Goal: Task Accomplishment & Management: Complete application form

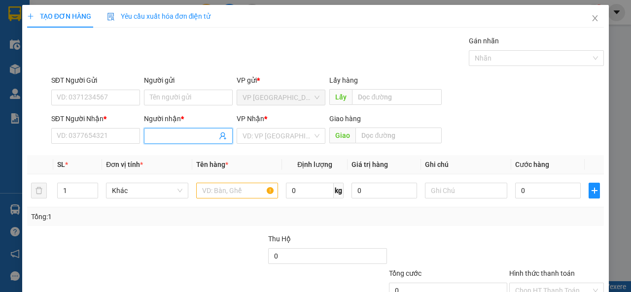
click at [165, 138] on input "Người nhận *" at bounding box center [183, 136] width 67 height 11
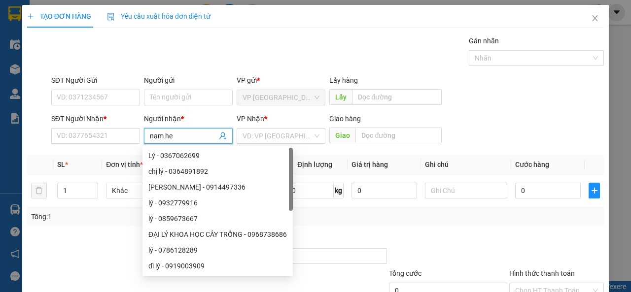
type input "nam heo"
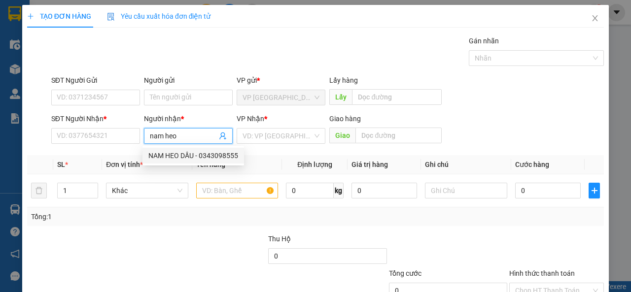
click at [186, 157] on div "NAM HEO DẦU - 0343098555" at bounding box center [193, 155] width 90 height 11
type input "0343098555"
type input "NAM HEO DẦU"
click at [257, 142] on input "search" at bounding box center [277, 136] width 70 height 15
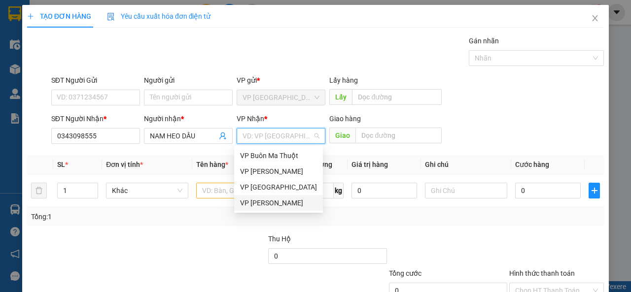
click at [250, 201] on div "VP [PERSON_NAME]" at bounding box center [278, 203] width 77 height 11
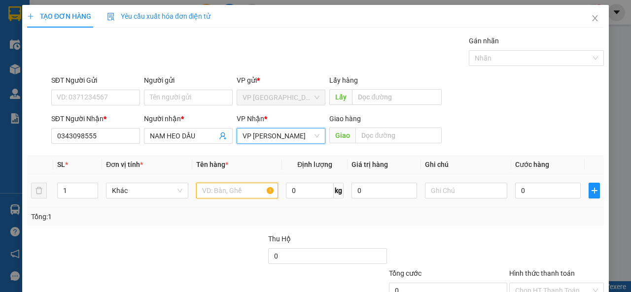
click at [209, 193] on input "text" at bounding box center [237, 191] width 82 height 16
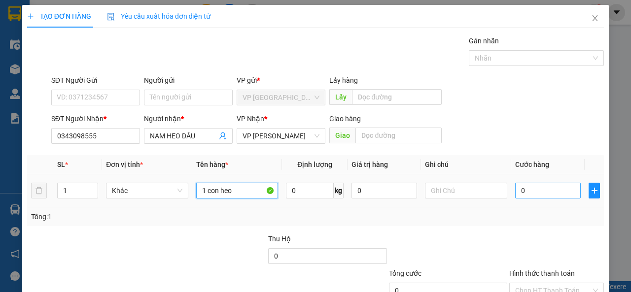
type input "1 con heo"
click at [524, 191] on input "0" at bounding box center [548, 191] width 66 height 16
type input "1"
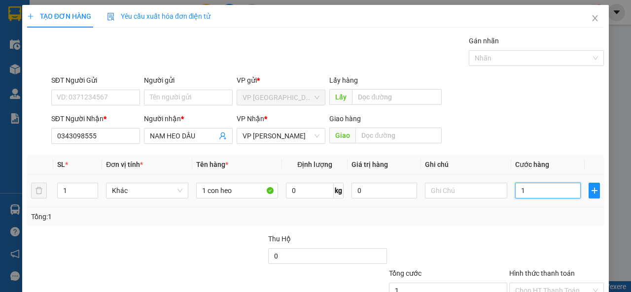
type input "10"
type input "100"
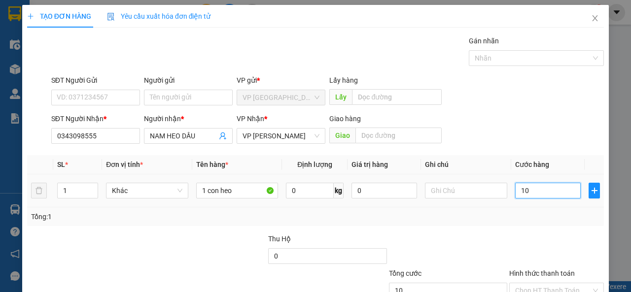
type input "100"
type input "1.000"
type input "10.001"
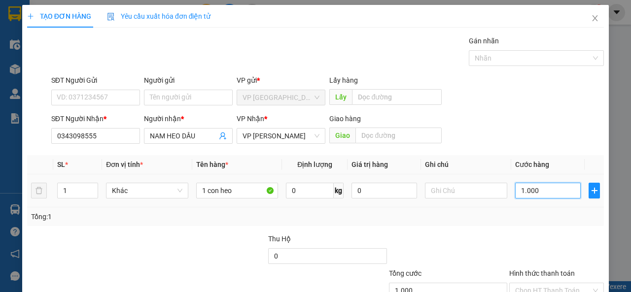
type input "10.001"
type input "100.010"
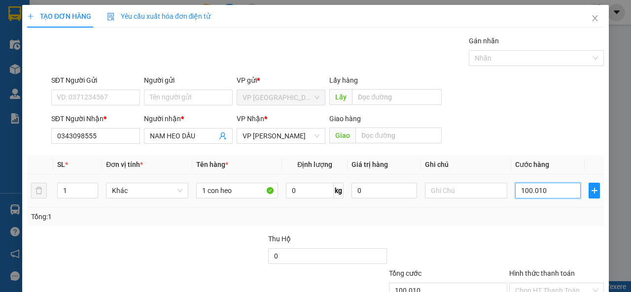
type input "10.001"
type input "0"
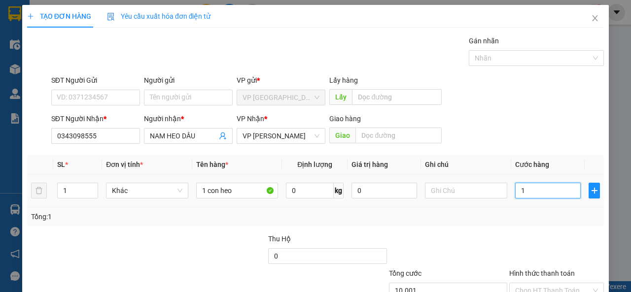
type input "0"
type input "05"
type input "5"
type input "050"
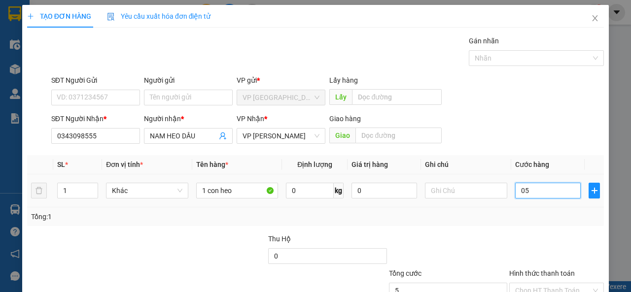
type input "50"
type input "0.500"
type input "500"
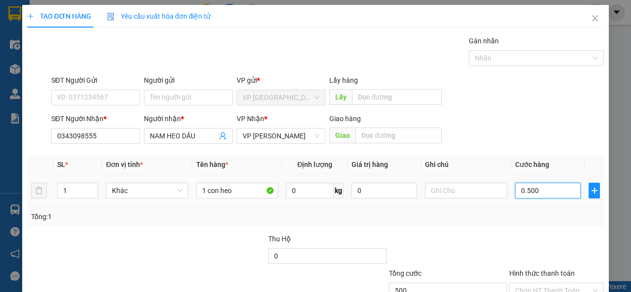
type input "05.000"
type input "5.000"
type input "050.000"
type input "50.000"
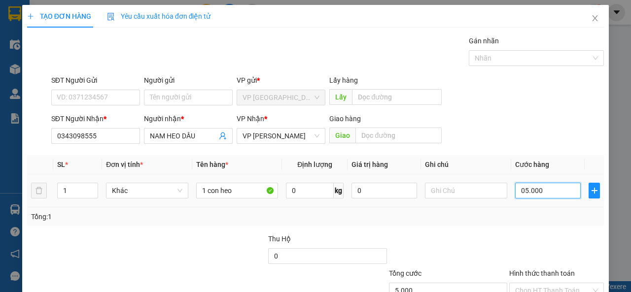
type input "50.000"
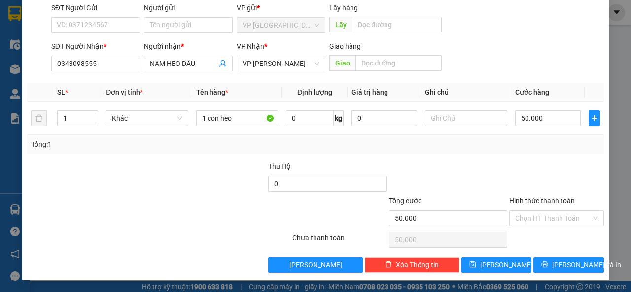
click at [561, 165] on div at bounding box center [556, 178] width 97 height 34
click at [538, 115] on input "50.000" at bounding box center [548, 118] width 66 height 16
type input "1"
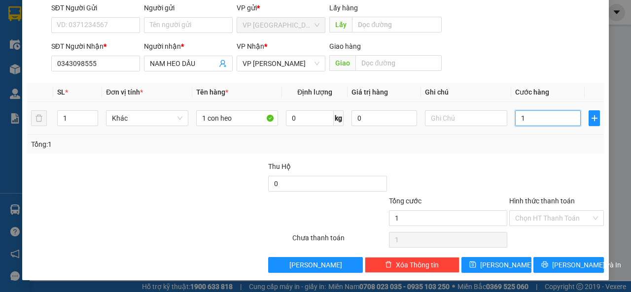
type input "10"
type input "100"
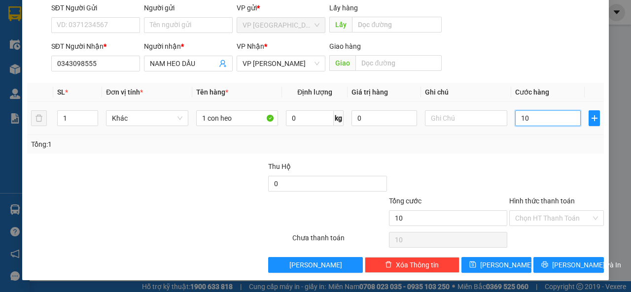
type input "100"
type input "1.000"
type input "10.000"
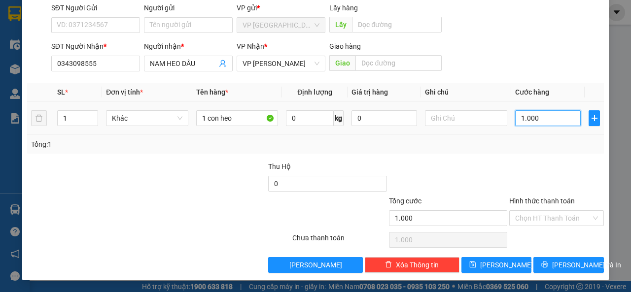
type input "10.000"
type input "100.000"
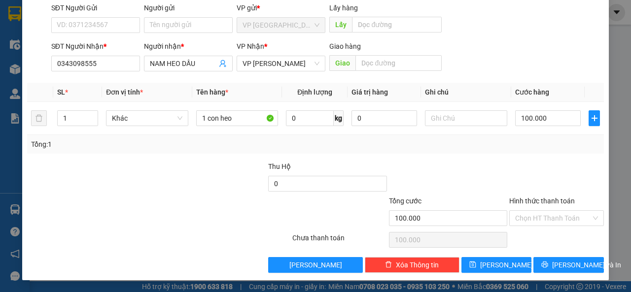
click at [537, 171] on div at bounding box center [556, 178] width 97 height 34
click at [551, 113] on input "100.000" at bounding box center [548, 118] width 66 height 16
click at [538, 163] on div at bounding box center [556, 178] width 97 height 34
click at [544, 120] on input "100.000" at bounding box center [548, 118] width 66 height 16
type input "5"
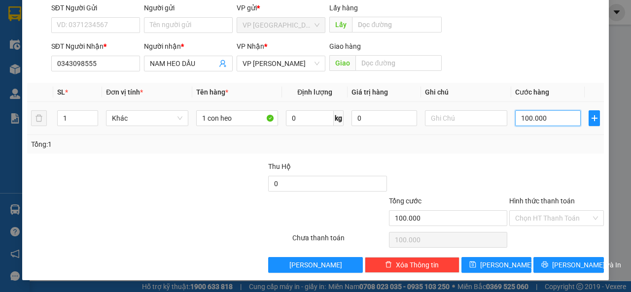
type input "5"
type input "50"
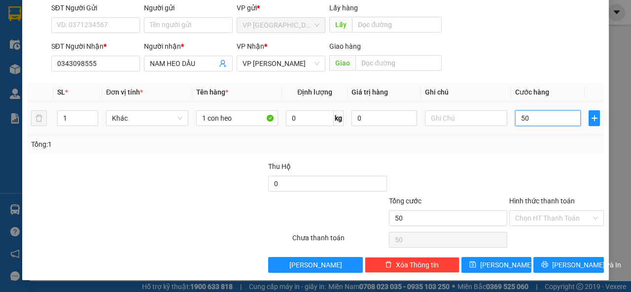
type input "500"
type input "5.000"
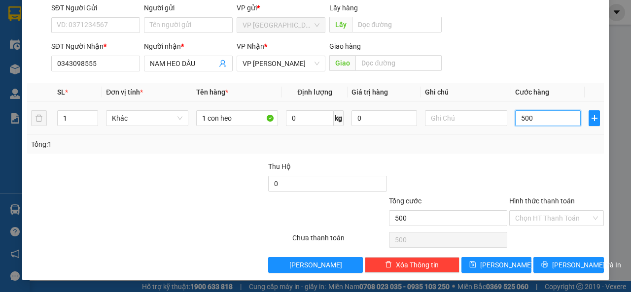
type input "5.000"
type input "50.000"
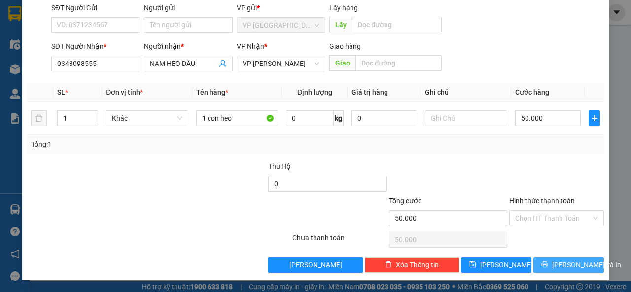
click at [568, 268] on span "[PERSON_NAME] và In" at bounding box center [586, 265] width 69 height 11
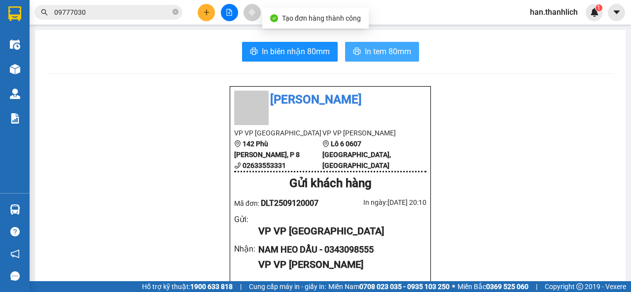
click at [399, 56] on span "In tem 80mm" at bounding box center [388, 51] width 46 height 12
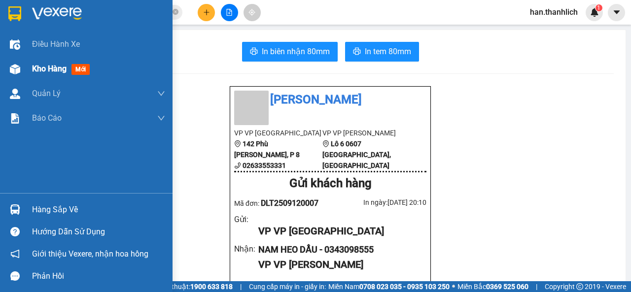
click at [33, 69] on span "Kho hàng" at bounding box center [49, 68] width 34 height 9
